Goal: Book appointment/travel/reservation

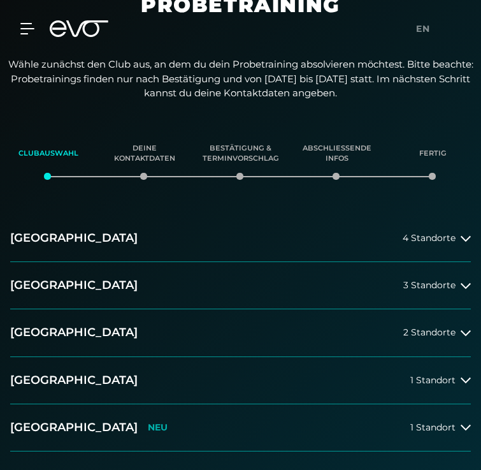
scroll to position [103, 0]
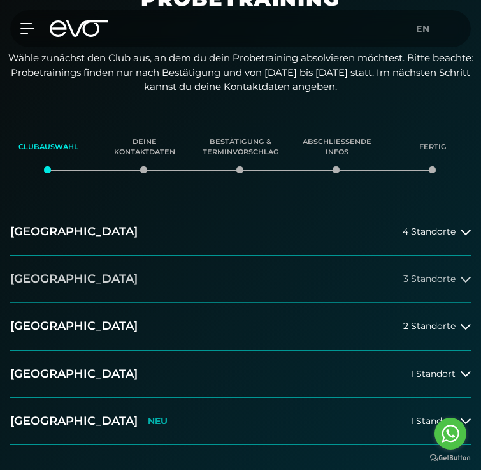
click at [424, 281] on span "3 Standorte" at bounding box center [429, 279] width 52 height 10
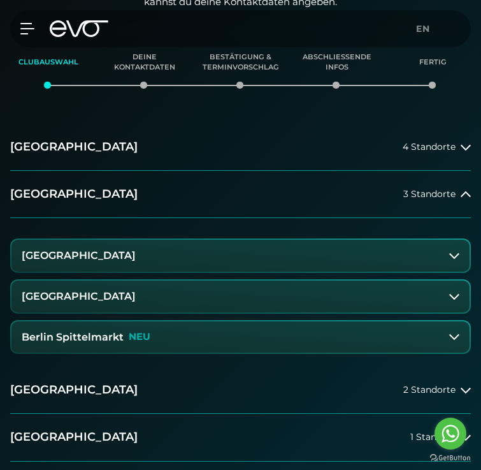
scroll to position [196, 0]
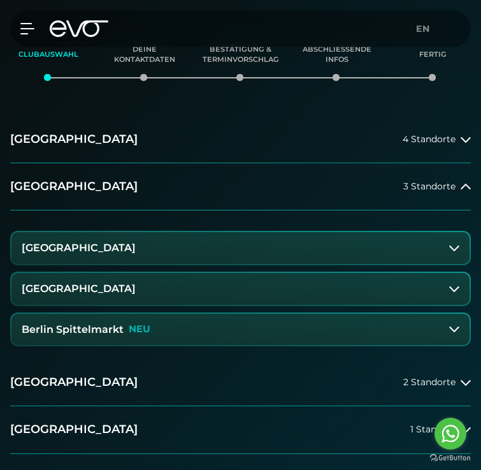
click at [381, 241] on button "[GEOGRAPHIC_DATA]" at bounding box center [240, 248] width 458 height 32
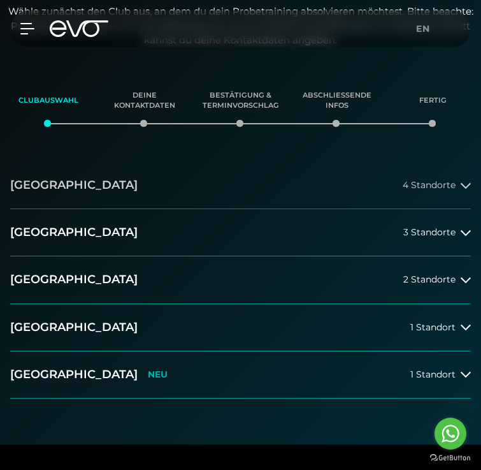
scroll to position [171, 0]
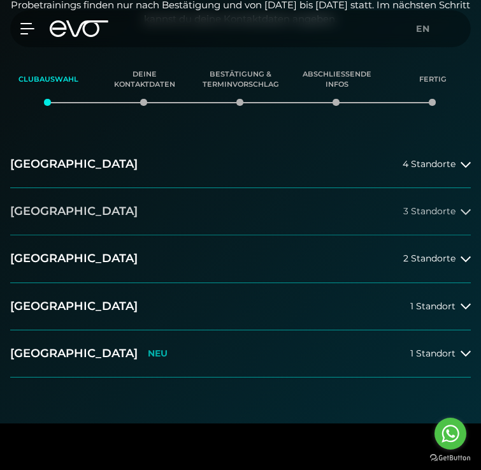
click at [452, 215] on span "3 Standorte" at bounding box center [429, 211] width 52 height 10
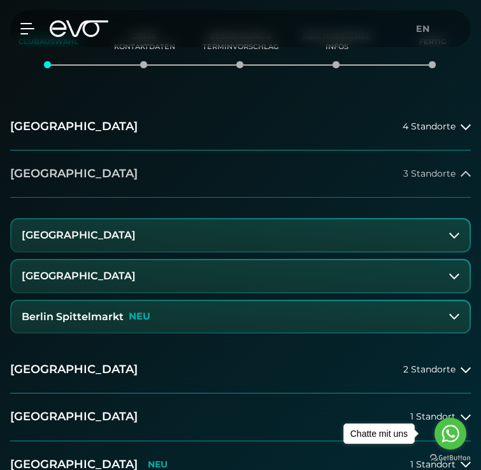
scroll to position [222, 0]
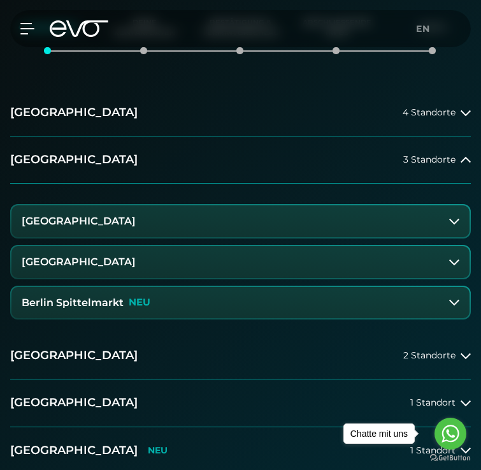
click at [433, 214] on button "[GEOGRAPHIC_DATA]" at bounding box center [240, 221] width 458 height 32
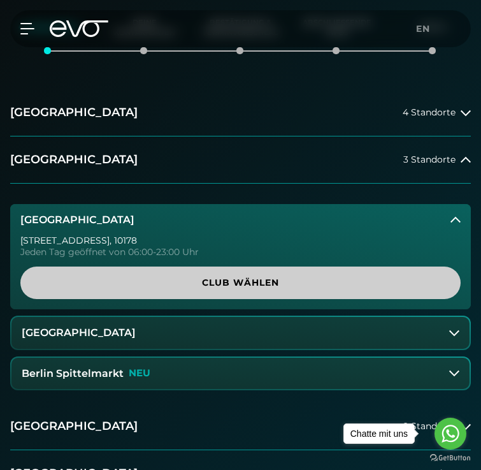
click at [342, 285] on span "Club wählen" at bounding box center [241, 282] width 410 height 13
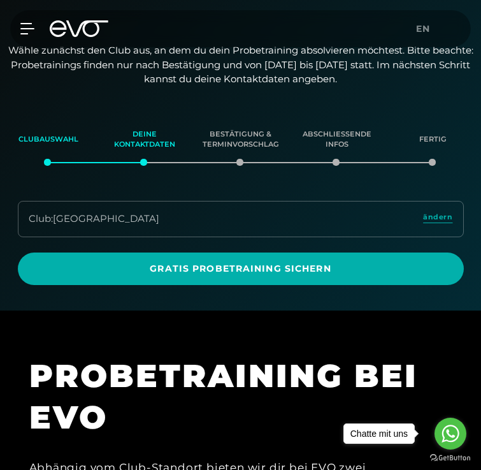
scroll to position [106, 0]
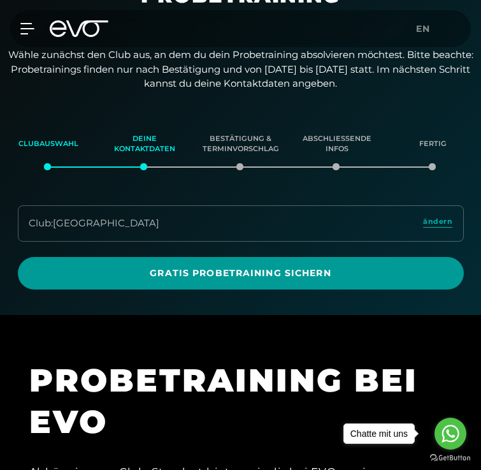
click at [336, 277] on span "Gratis Probetraining sichern" at bounding box center [240, 272] width 415 height 13
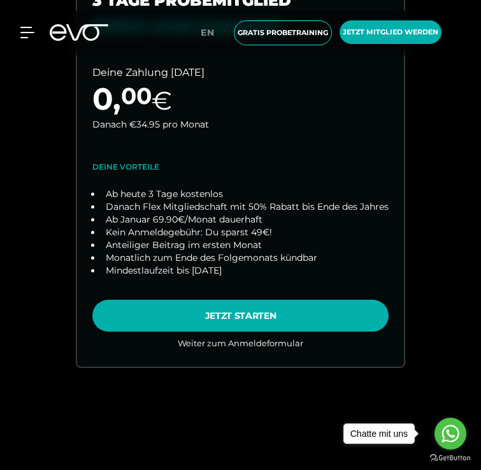
scroll to position [887, 0]
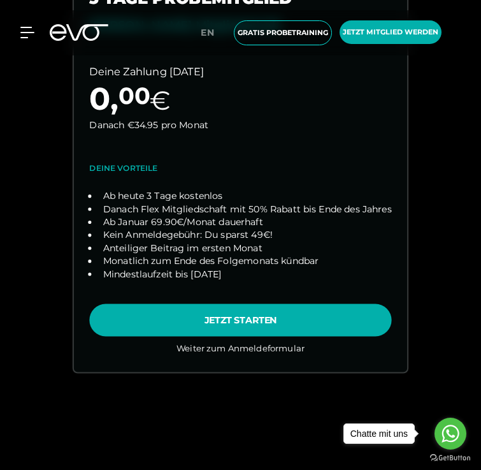
click at [313, 321] on link "choose plan" at bounding box center [240, 160] width 333 height 424
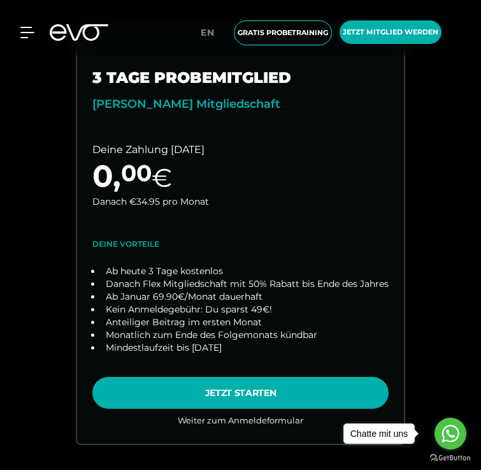
scroll to position [844, 0]
